Goal: Obtain resource: Obtain resource

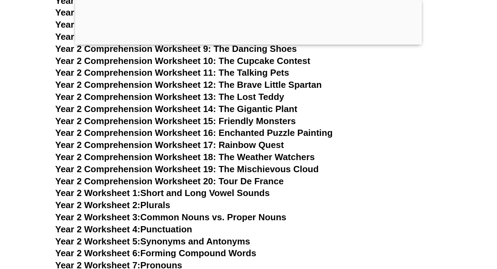
scroll to position [1800, 0]
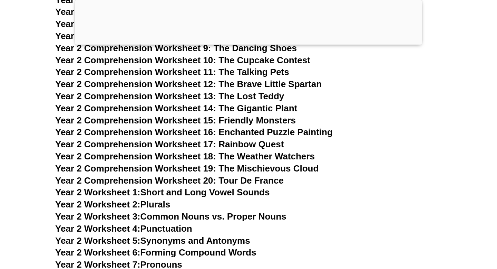
click at [247, 192] on link "Year 2 Worksheet 1: Short and Long Vowel Sounds" at bounding box center [162, 192] width 214 height 10
click at [160, 204] on link "Year 2 Worksheet 2: Plurals" at bounding box center [112, 204] width 115 height 10
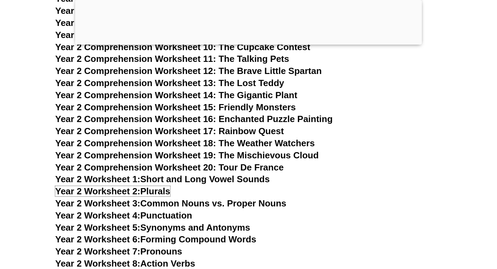
scroll to position [1814, 0]
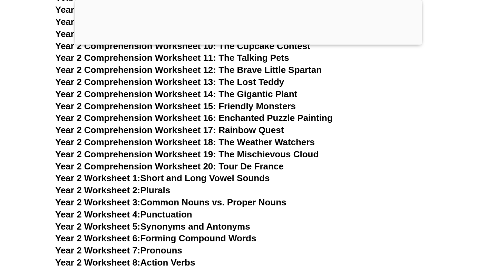
click at [279, 202] on link "Year 2 Worksheet 3: Common Nouns vs. Proper Nouns" at bounding box center [170, 202] width 231 height 10
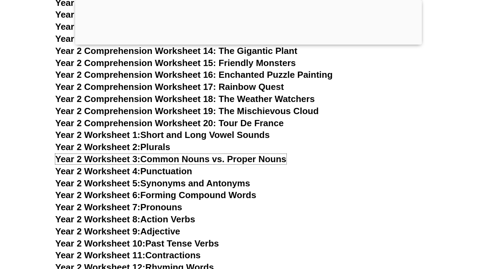
scroll to position [1864, 0]
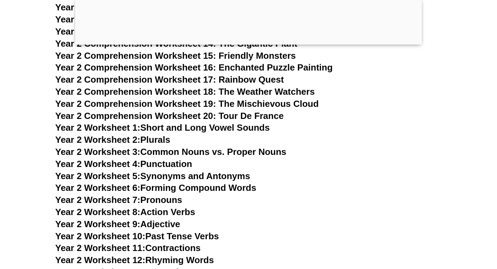
click at [185, 210] on link "Year 2 Worksheet 8: Action Verbs" at bounding box center [125, 211] width 140 height 10
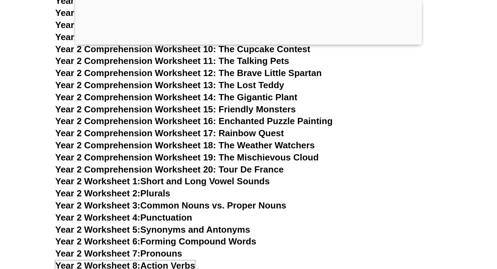
scroll to position [1809, 0]
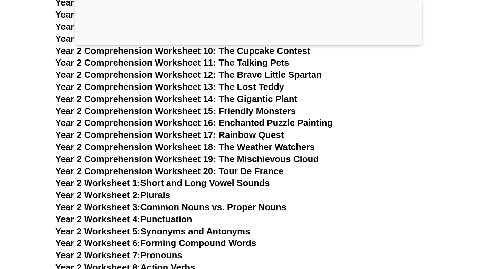
click at [277, 120] on span "Year 2 Comprehension Worksheet 16: Enchanted Puzzle Painting" at bounding box center [194, 122] width 278 height 10
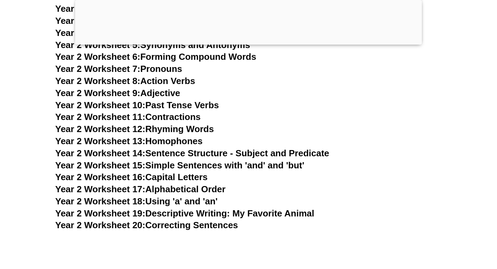
scroll to position [2037, 0]
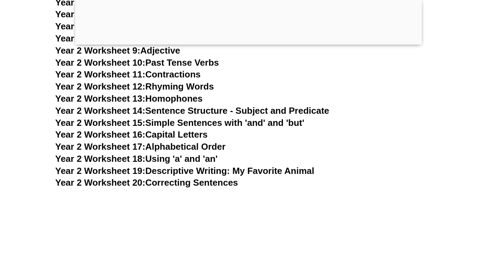
click at [197, 134] on link "Year 2 Worksheet 16: Capital Letters" at bounding box center [131, 134] width 152 height 10
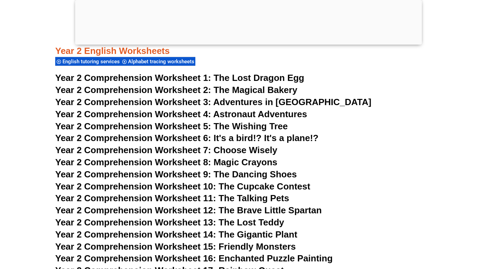
scroll to position [1673, 0]
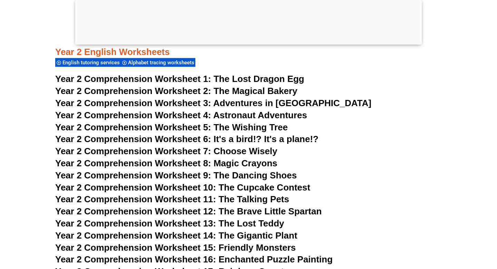
click at [280, 95] on span "The Magical Bakery" at bounding box center [256, 91] width 84 height 10
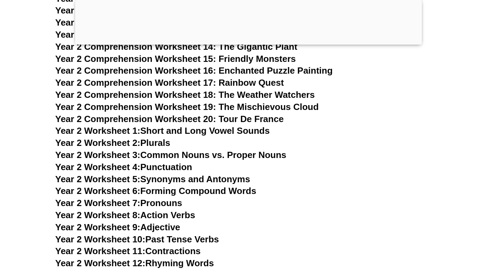
scroll to position [1863, 0]
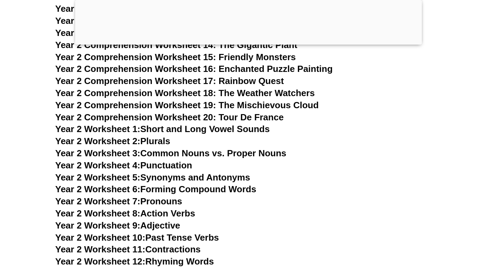
click at [192, 187] on link "Year 2 Worksheet 6: Forming Compound Words" at bounding box center [155, 189] width 201 height 10
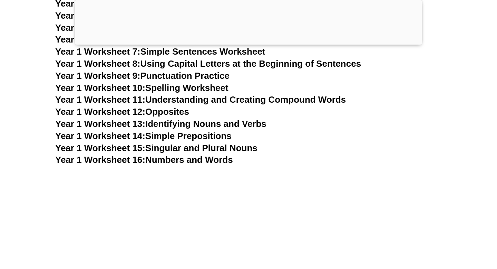
scroll to position [1226, 0]
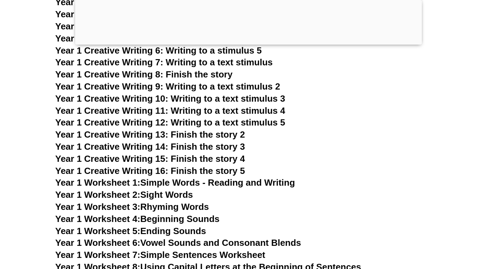
click at [223, 168] on span "Year 1 Creative Writing 16: Finish the story 5" at bounding box center [150, 170] width 190 height 10
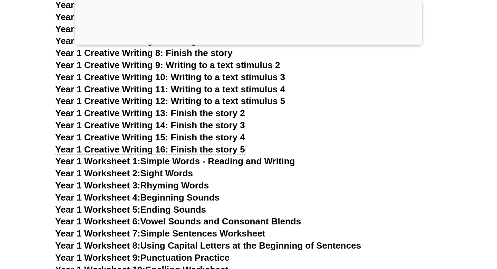
scroll to position [1248, 0]
click at [228, 161] on link "Year 1 Worksheet 1: Simple Words - Reading and Writing" at bounding box center [175, 160] width 240 height 10
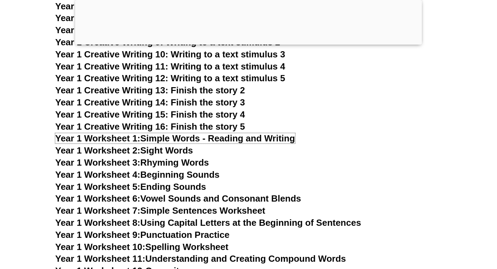
scroll to position [1270, 0]
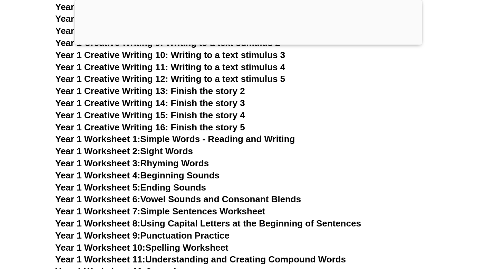
click at [204, 175] on link "Year 1 Worksheet 4: Beginning Sounds" at bounding box center [137, 175] width 164 height 10
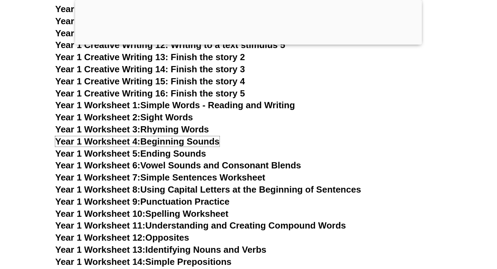
scroll to position [1305, 0]
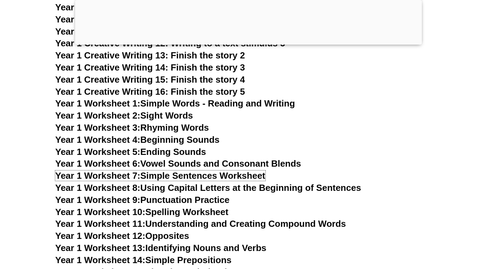
click at [259, 175] on link "Year 1 Worksheet 7: Simple Sentences Worksheet" at bounding box center [160, 175] width 210 height 10
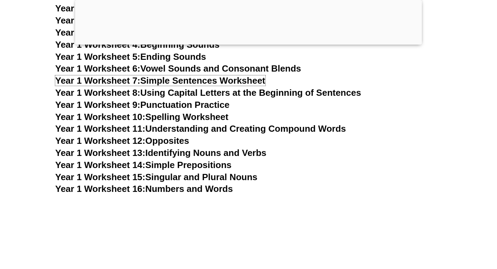
scroll to position [1401, 0]
click at [224, 188] on link "Year 1 Worksheet 16: Numbers and Words" at bounding box center [144, 188] width 178 height 10
